Goal: Browse casually: Explore the website without a specific task or goal

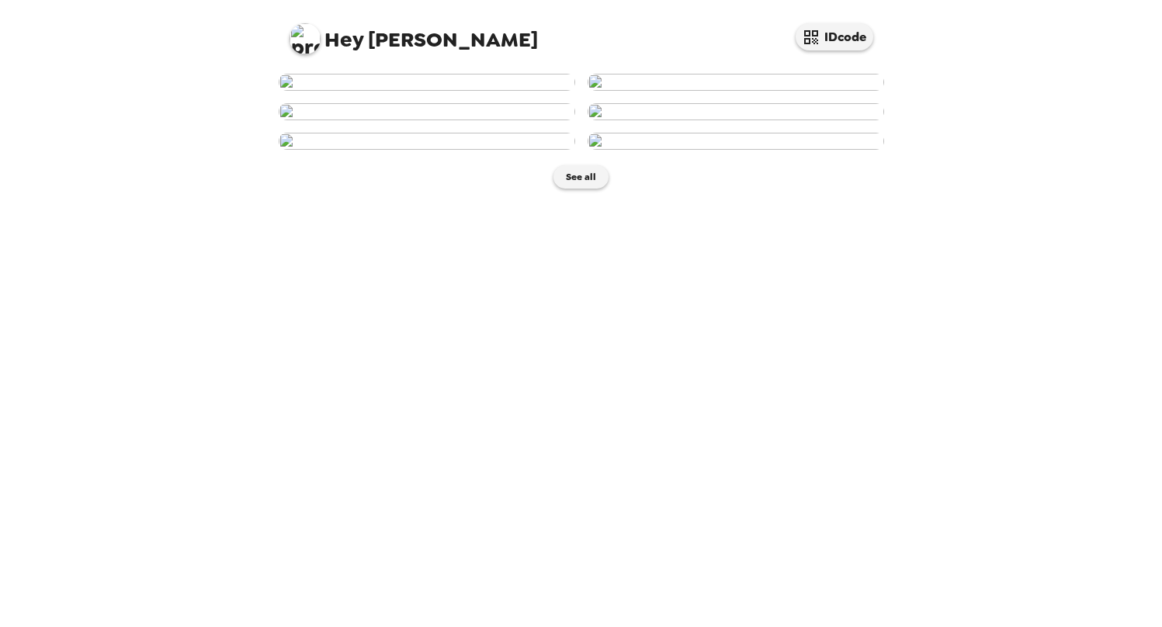
scroll to position [612, 0]
click at [584, 189] on button "See all" at bounding box center [580, 176] width 55 height 23
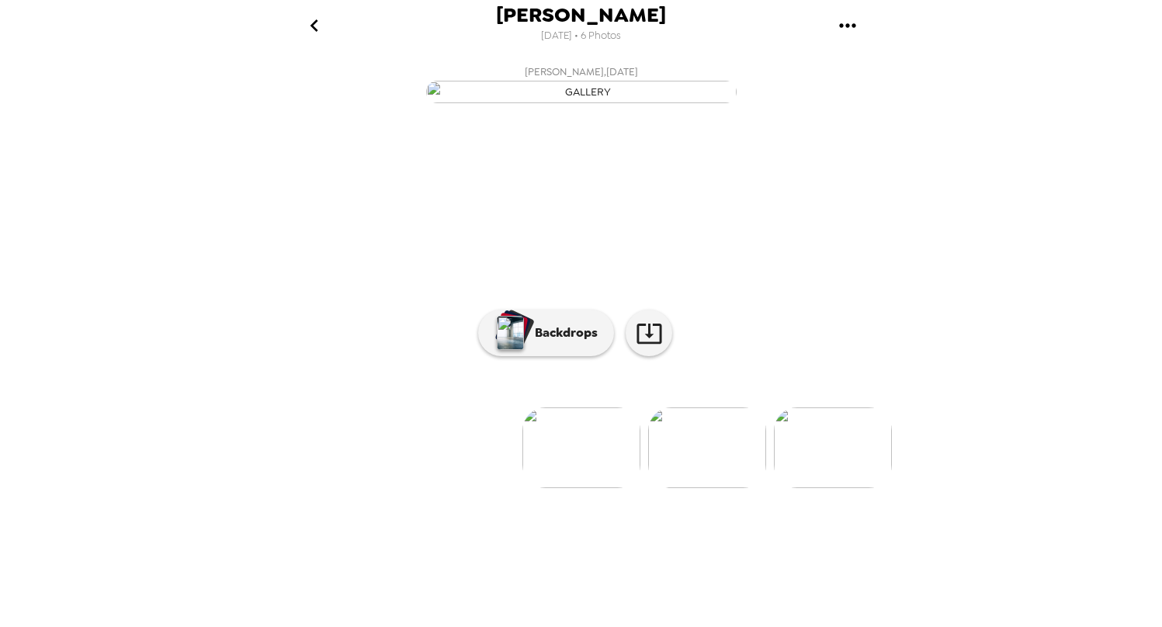
scroll to position [33, 0]
click at [846, 21] on icon "gallery menu" at bounding box center [847, 25] width 25 height 25
click at [311, 26] on div at bounding box center [581, 313] width 1162 height 627
click at [314, 29] on icon "go back" at bounding box center [314, 25] width 25 height 25
click at [581, 488] on img at bounding box center [581, 447] width 118 height 81
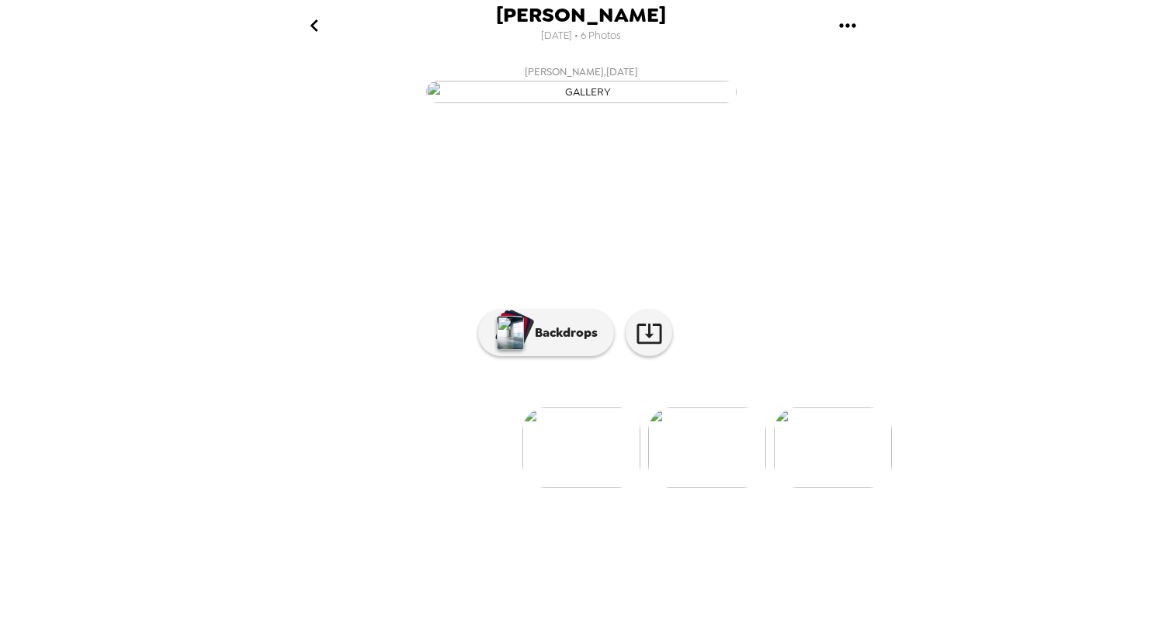
click at [584, 488] on img at bounding box center [581, 447] width 118 height 81
click at [712, 488] on img at bounding box center [707, 447] width 118 height 81
click at [444, 488] on img at bounding box center [456, 447] width 118 height 81
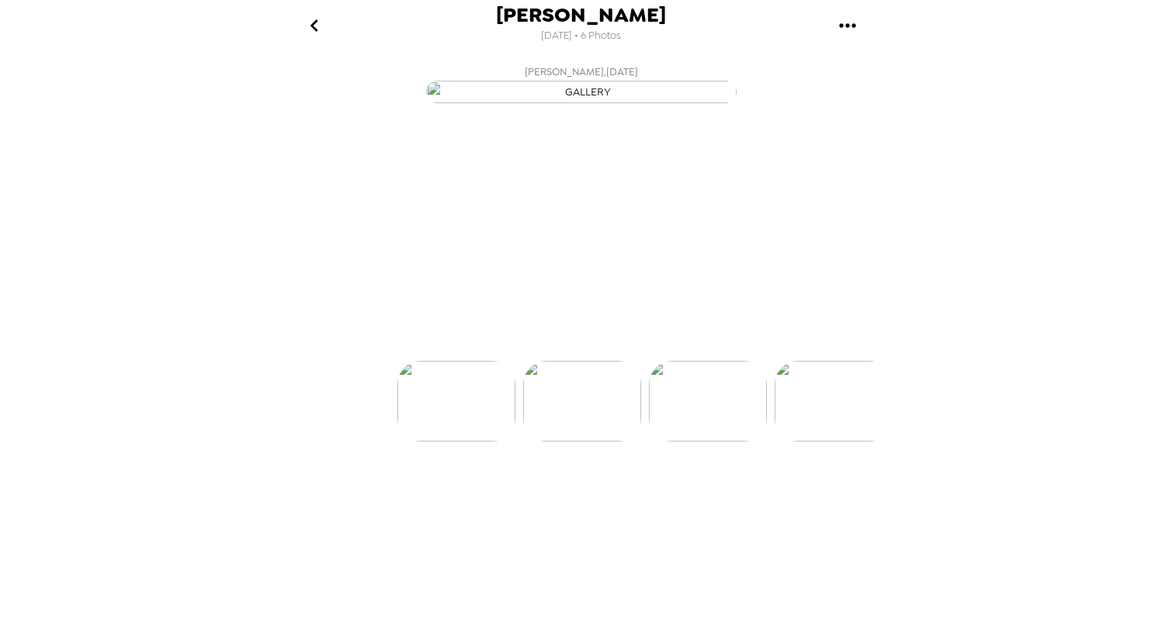
scroll to position [0, 0]
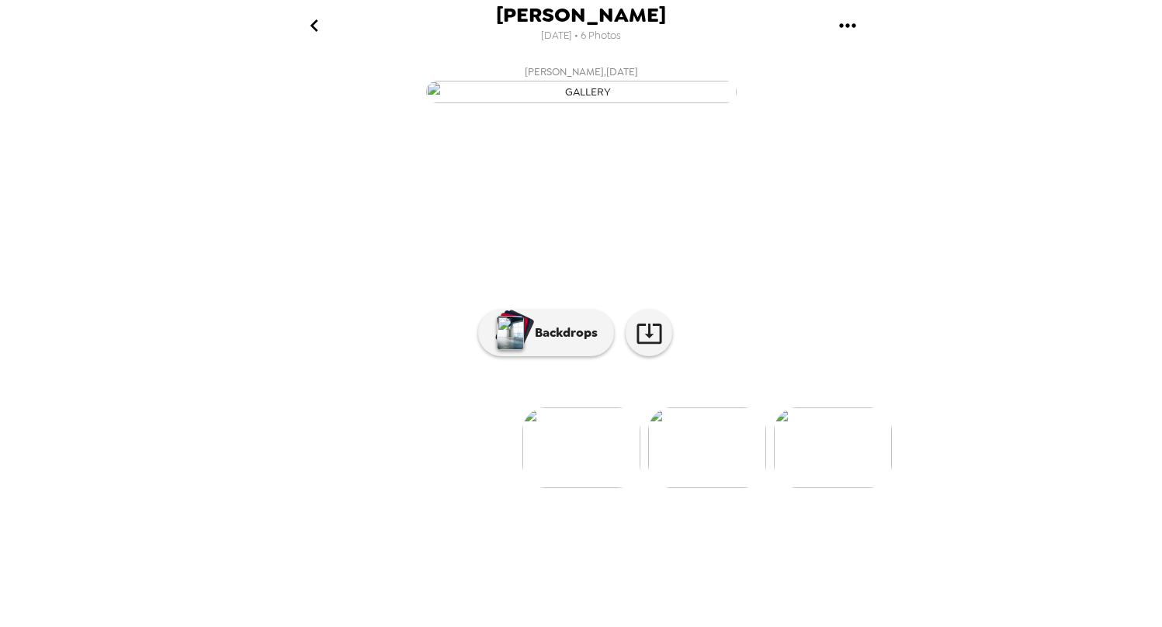
click at [725, 488] on img at bounding box center [707, 447] width 118 height 81
click at [735, 488] on img at bounding box center [708, 447] width 118 height 81
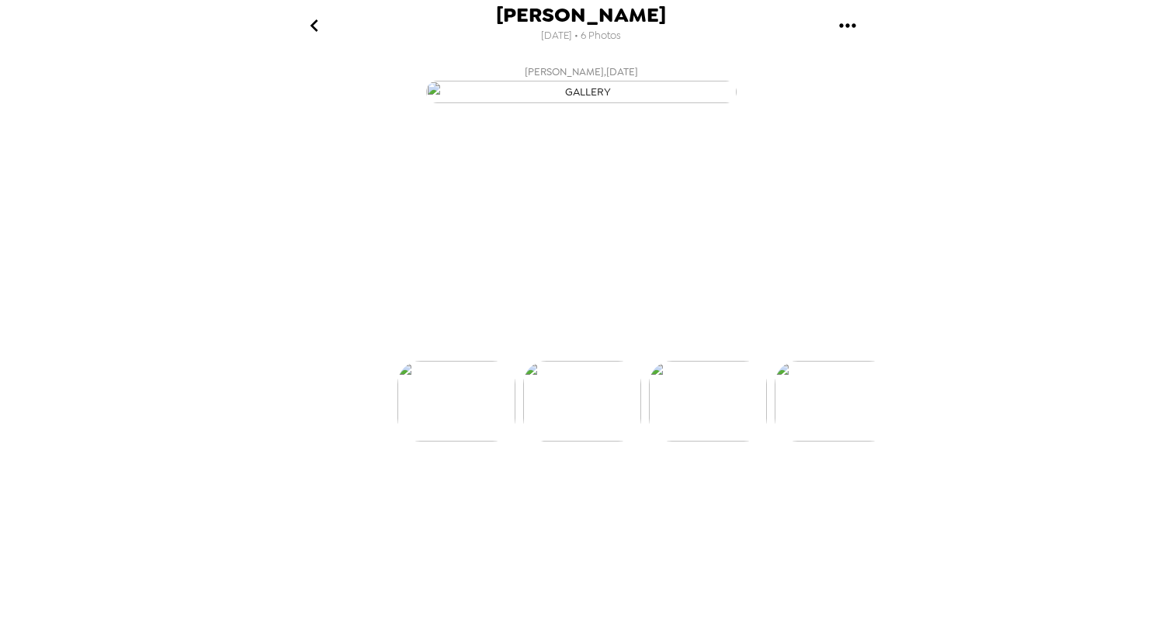
scroll to position [0, 250]
